Goal: Information Seeking & Learning: Check status

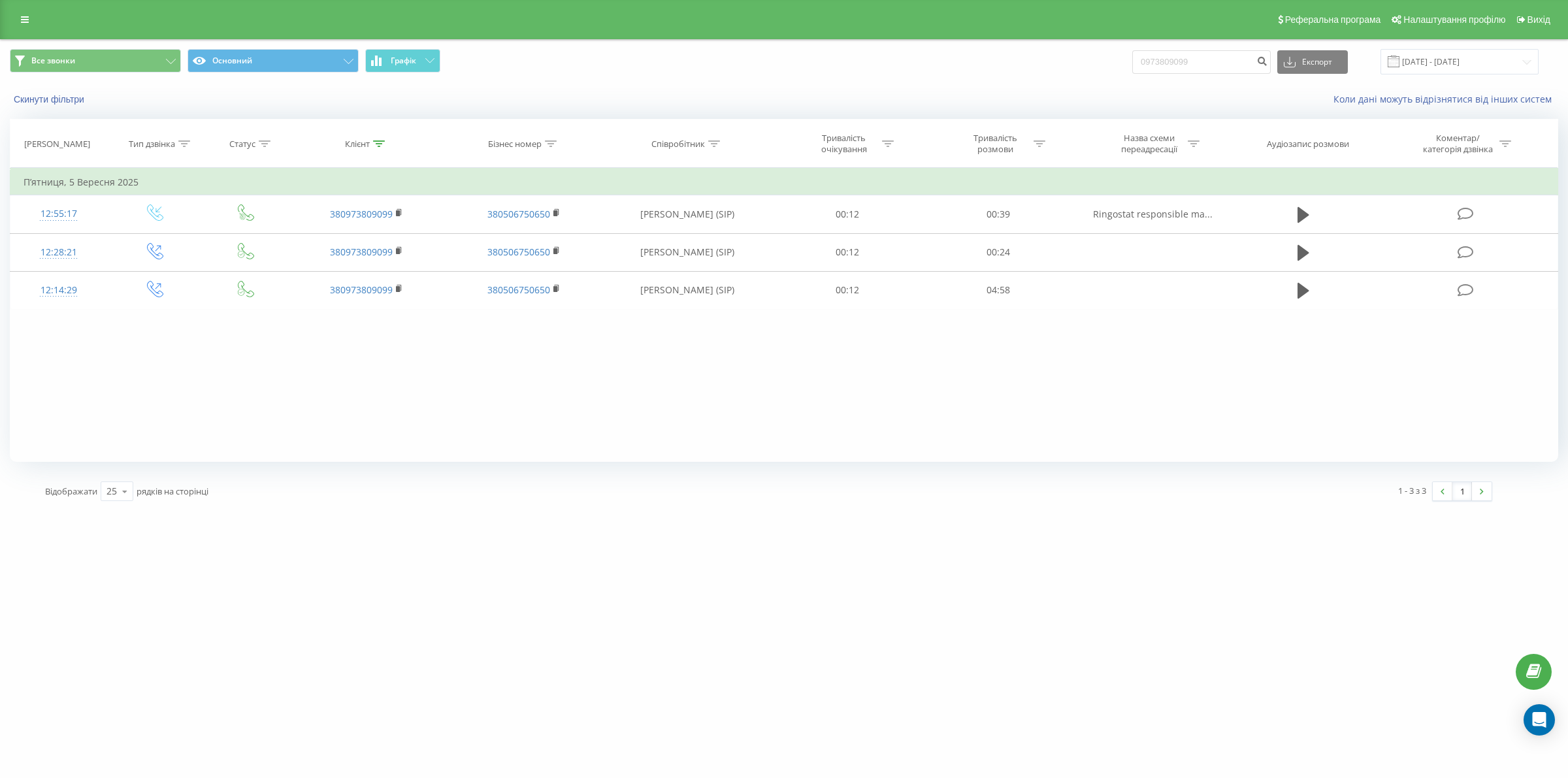
click at [1026, 62] on div "Все звонки Основний Графік 0973809099 Експорт .csv .xls .xlsx 22.06.2025 - 22.0…" at bounding box center [784, 62] width 1549 height 26
drag, startPoint x: 1028, startPoint y: 62, endPoint x: 1231, endPoint y: 50, distance: 203.4
click at [1233, 51] on input "0973809099" at bounding box center [1202, 62] width 138 height 24
drag, startPoint x: 1225, startPoint y: 60, endPoint x: 1108, endPoint y: 65, distance: 117.1
click at [1108, 64] on div "Все звонки Основний Графік 0973809099 Експорт .csv .xls .xlsx 22.06.2025 - 22.0…" at bounding box center [784, 62] width 1549 height 26
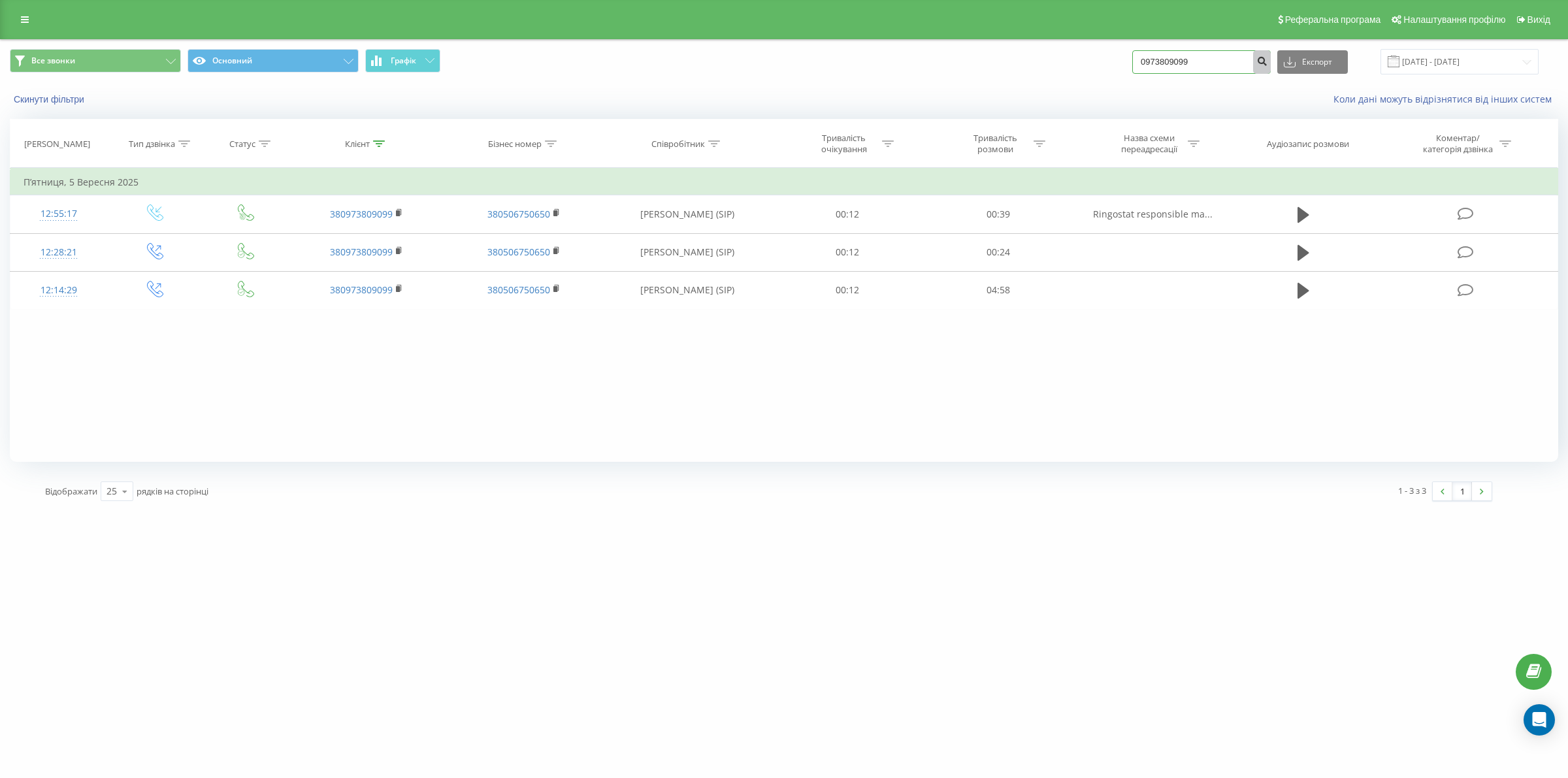
paste input "676330388"
type input "0676330388"
click at [1268, 62] on icon "submit" at bounding box center [1262, 60] width 11 height 8
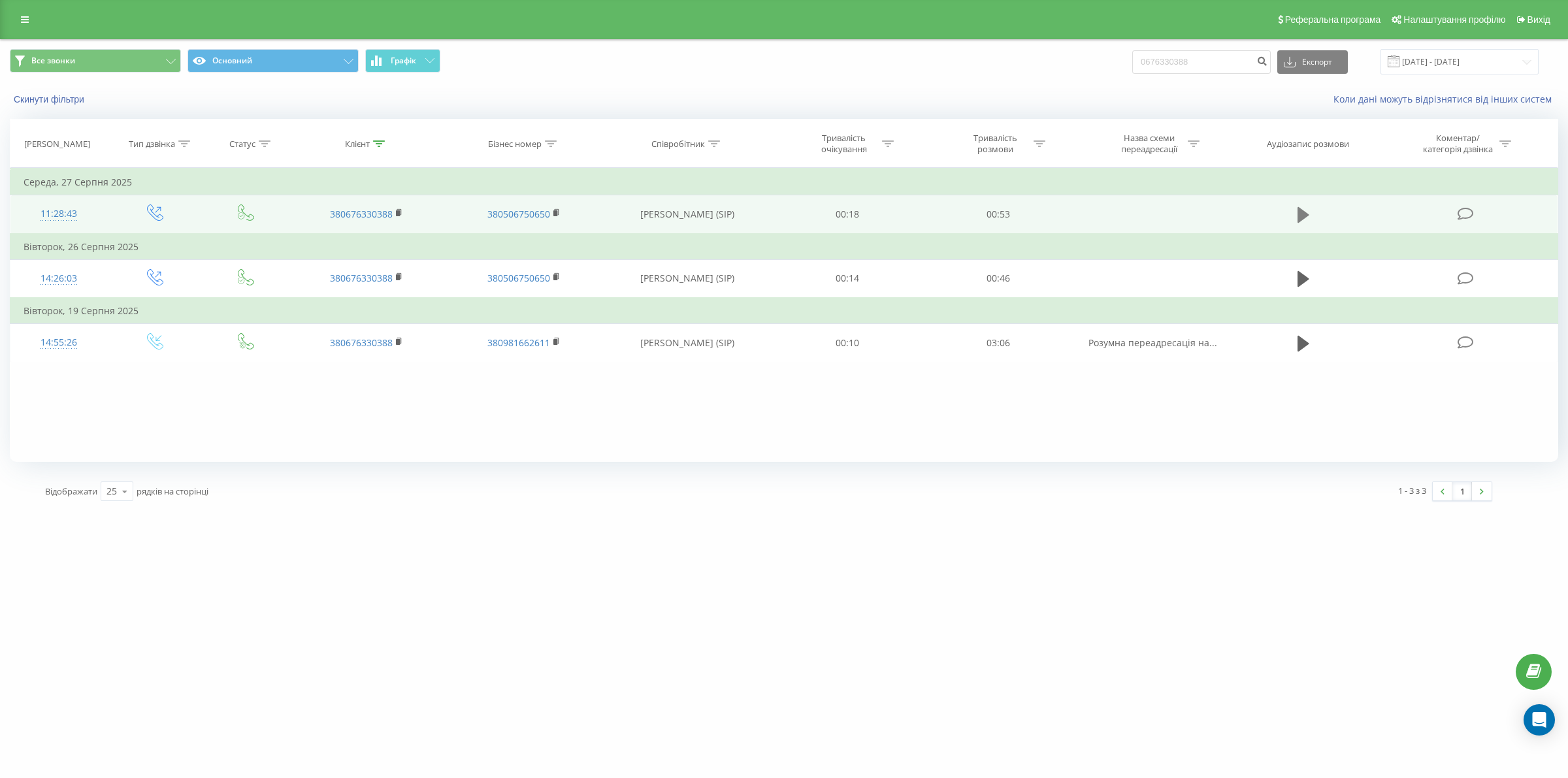
click at [1305, 213] on icon at bounding box center [1304, 214] width 12 height 15
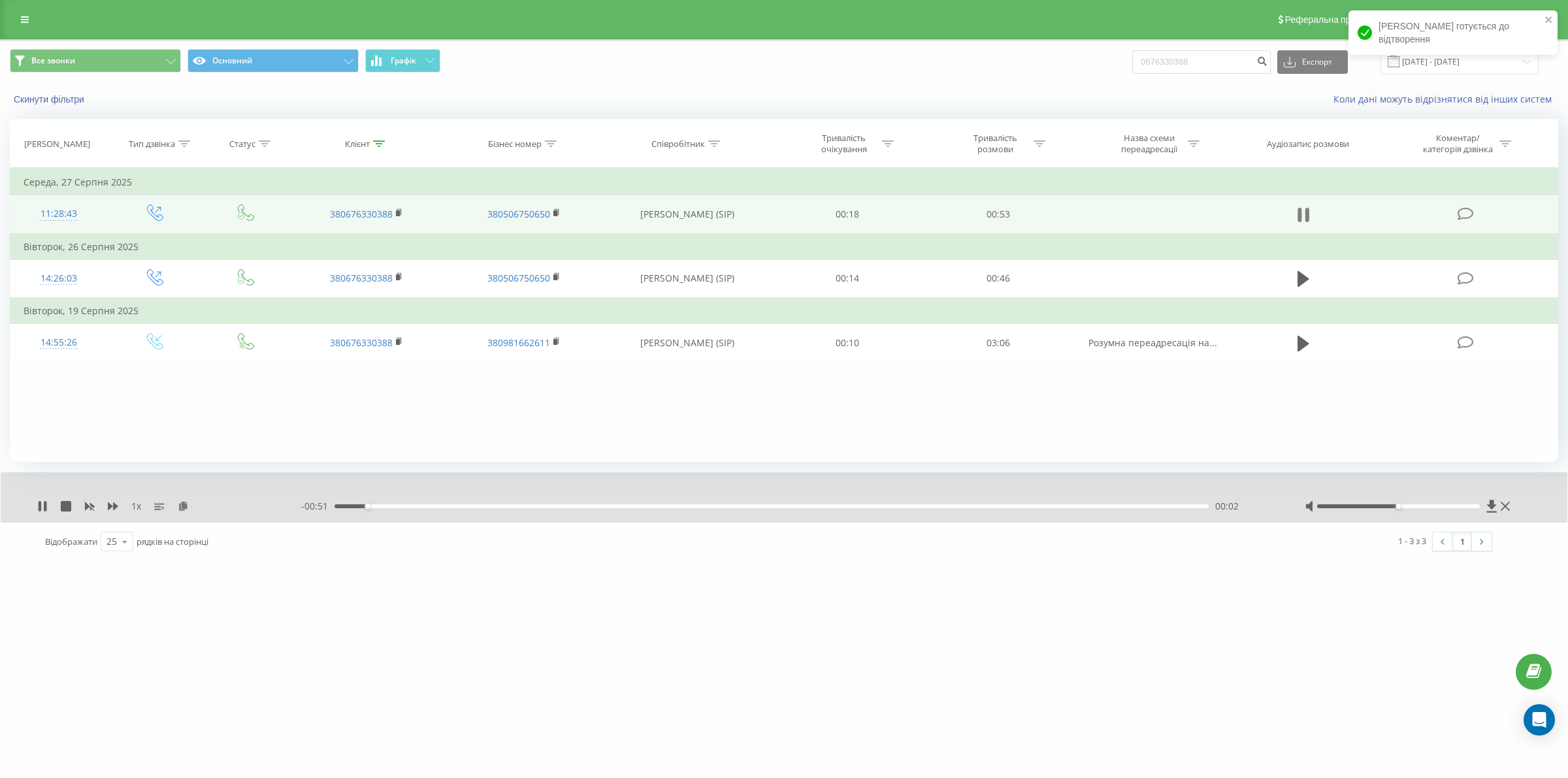
click at [1303, 216] on icon at bounding box center [1304, 214] width 12 height 18
click at [40, 504] on icon at bounding box center [42, 507] width 8 height 11
click at [40, 504] on icon at bounding box center [40, 507] width 3 height 11
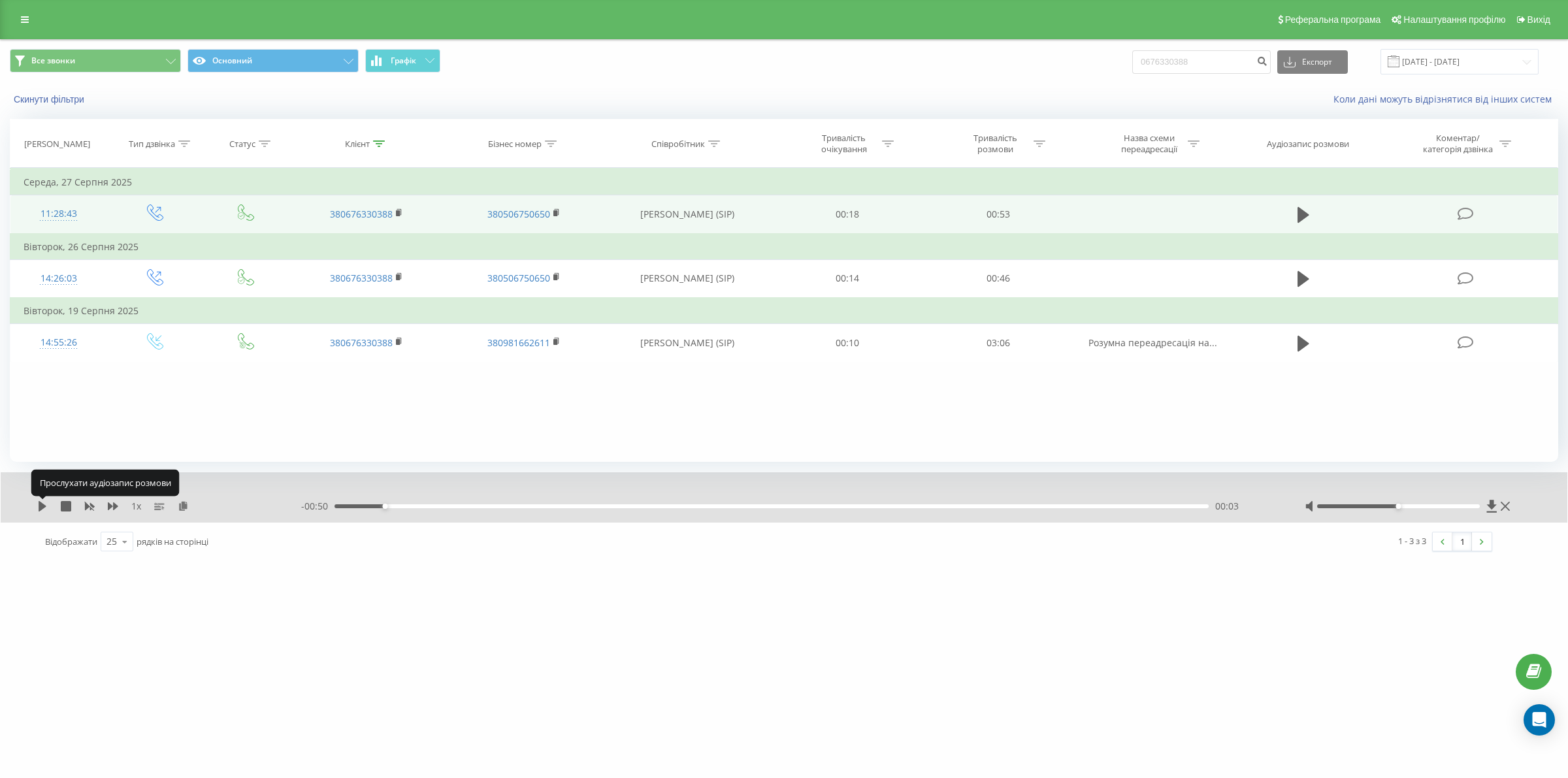
click at [40, 504] on icon at bounding box center [42, 507] width 8 height 11
click at [46, 511] on icon at bounding box center [45, 507] width 3 height 11
click at [39, 508] on icon at bounding box center [42, 507] width 8 height 11
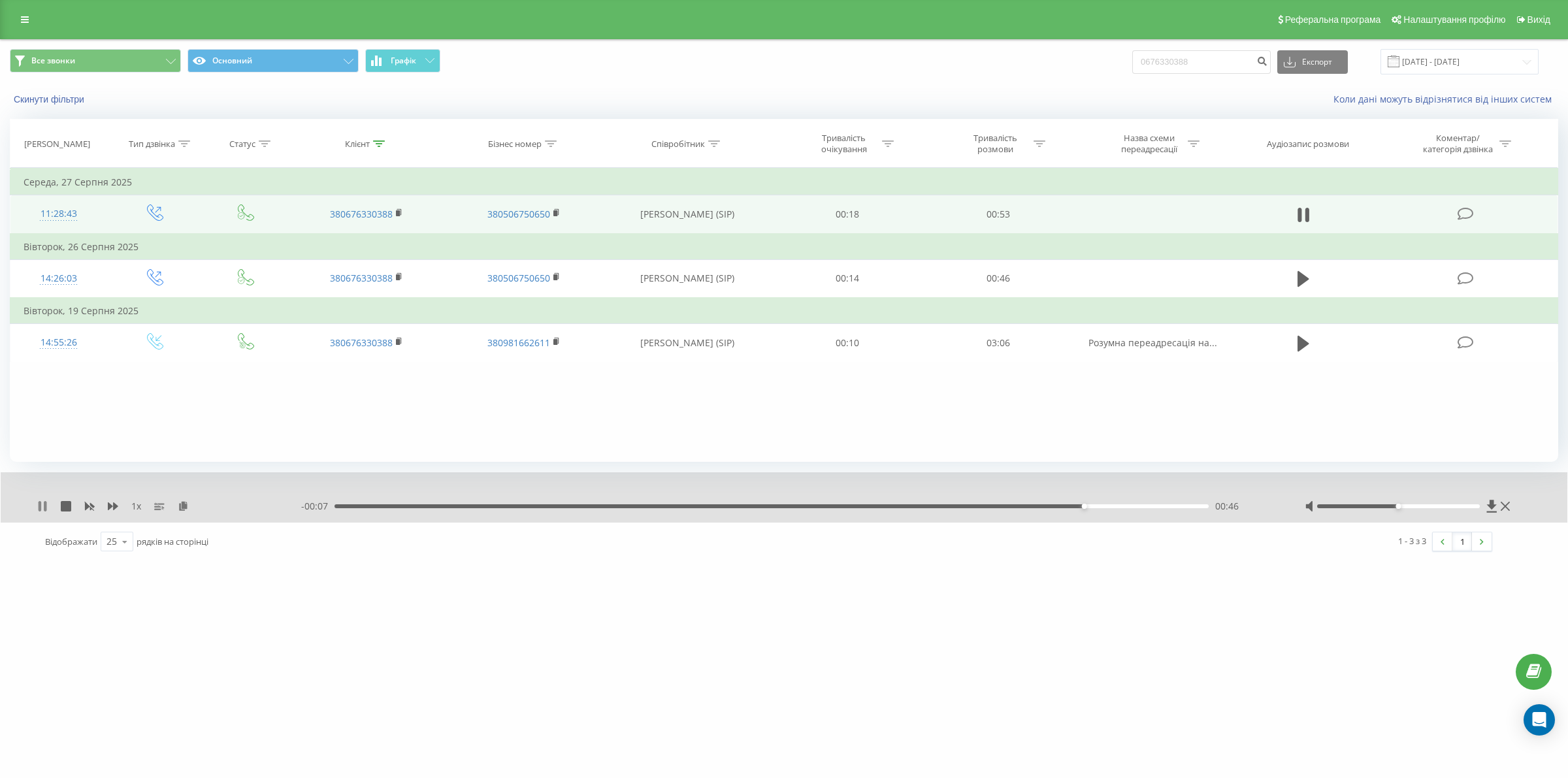
click at [47, 504] on div "1 x" at bounding box center [169, 506] width 264 height 13
click at [47, 513] on div "1 x - 00:06 00:47 00:47" at bounding box center [784, 497] width 1567 height 50
click at [44, 505] on icon at bounding box center [45, 507] width 3 height 11
